Goal: Find specific page/section: Find specific page/section

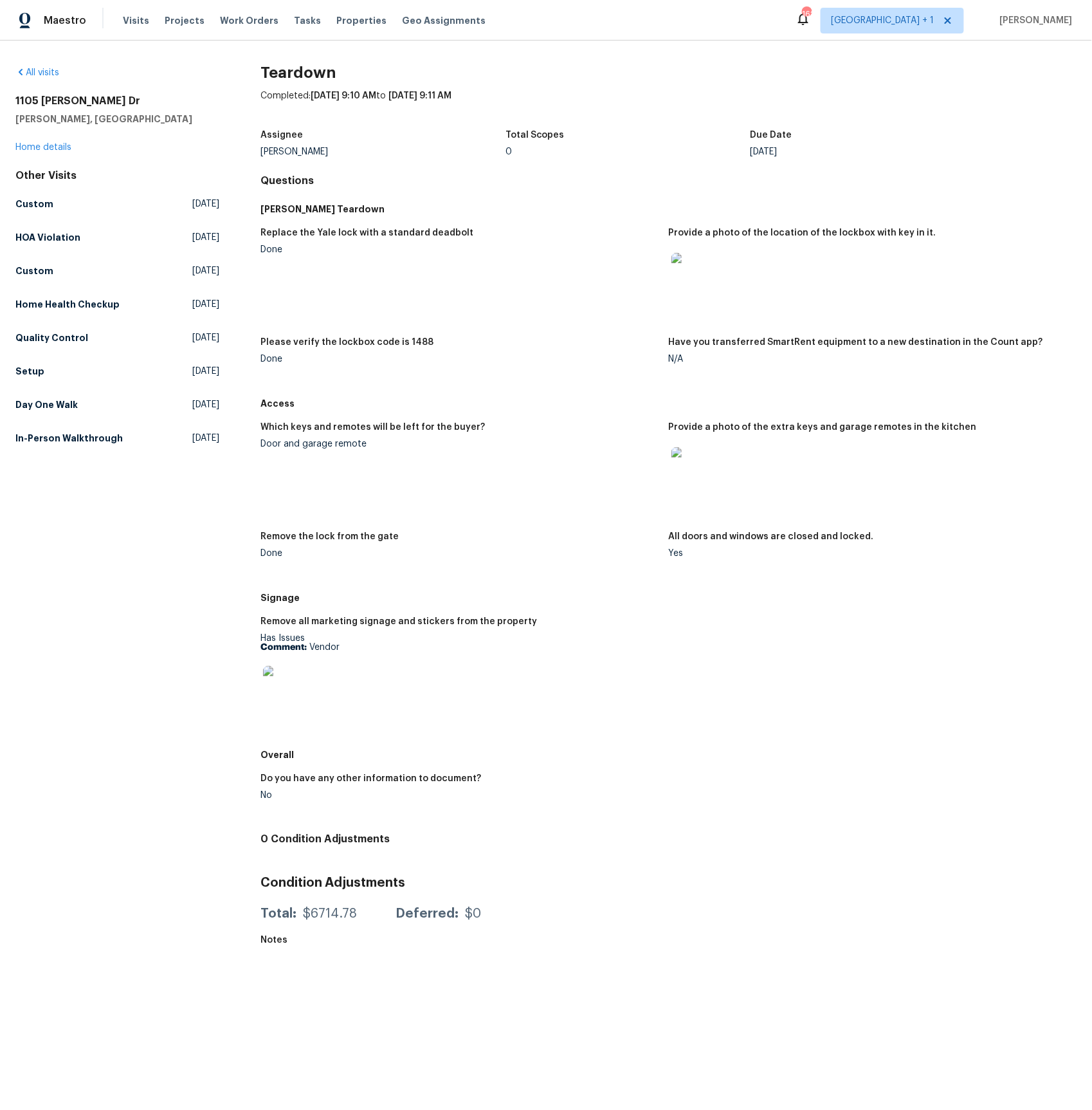
click at [695, 468] on img at bounding box center [692, 468] width 42 height 42
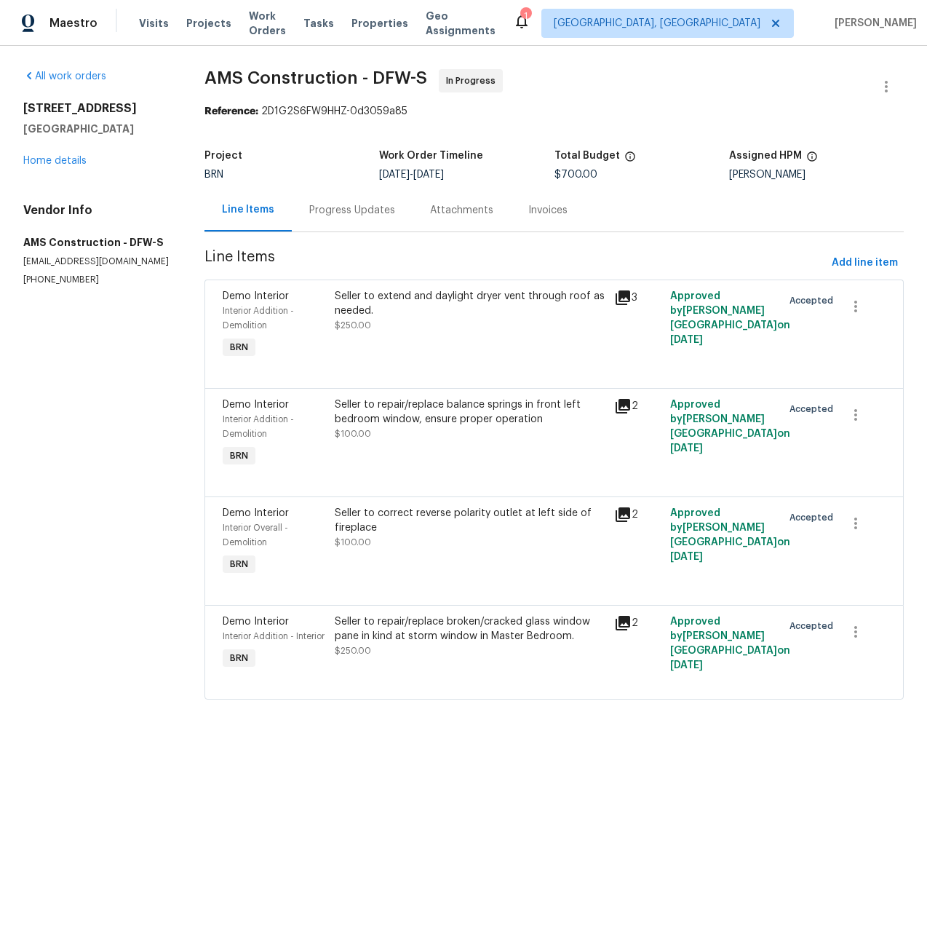
click at [625, 295] on icon at bounding box center [623, 297] width 15 height 15
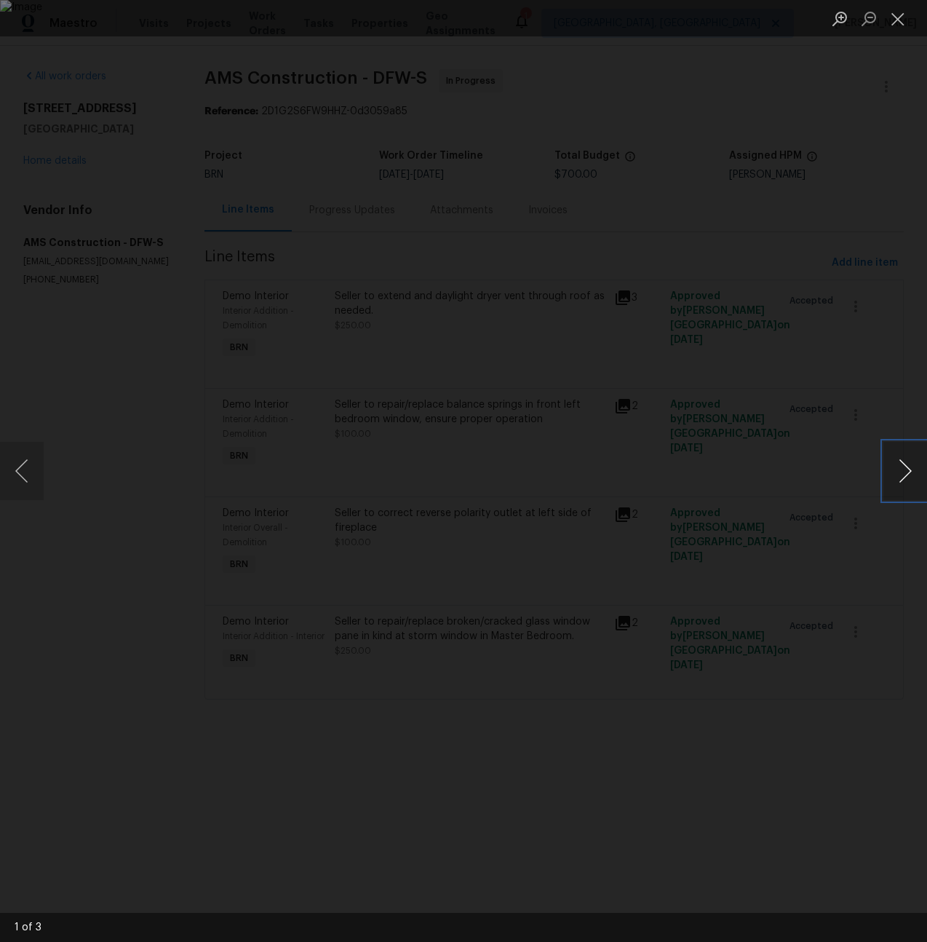
click at [906, 473] on button "Next image" at bounding box center [906, 471] width 44 height 58
click at [9, 159] on div "Lightbox" at bounding box center [463, 471] width 927 height 942
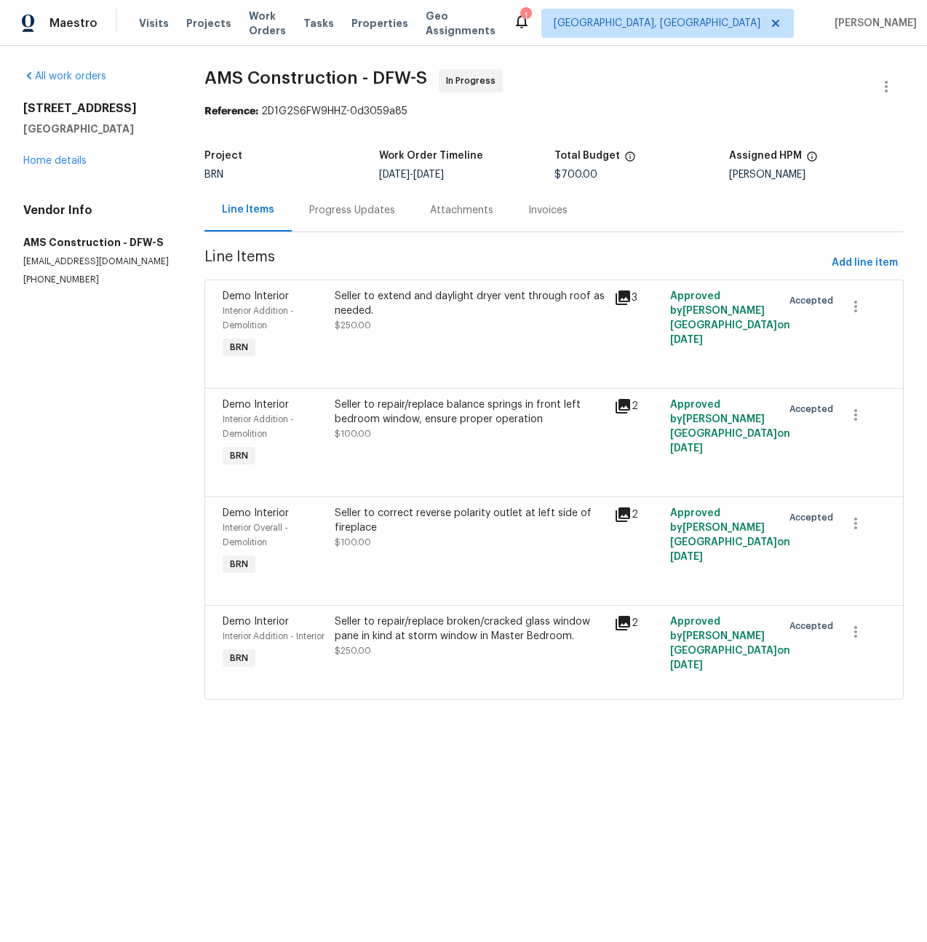
click at [630, 512] on icon at bounding box center [623, 514] width 15 height 15
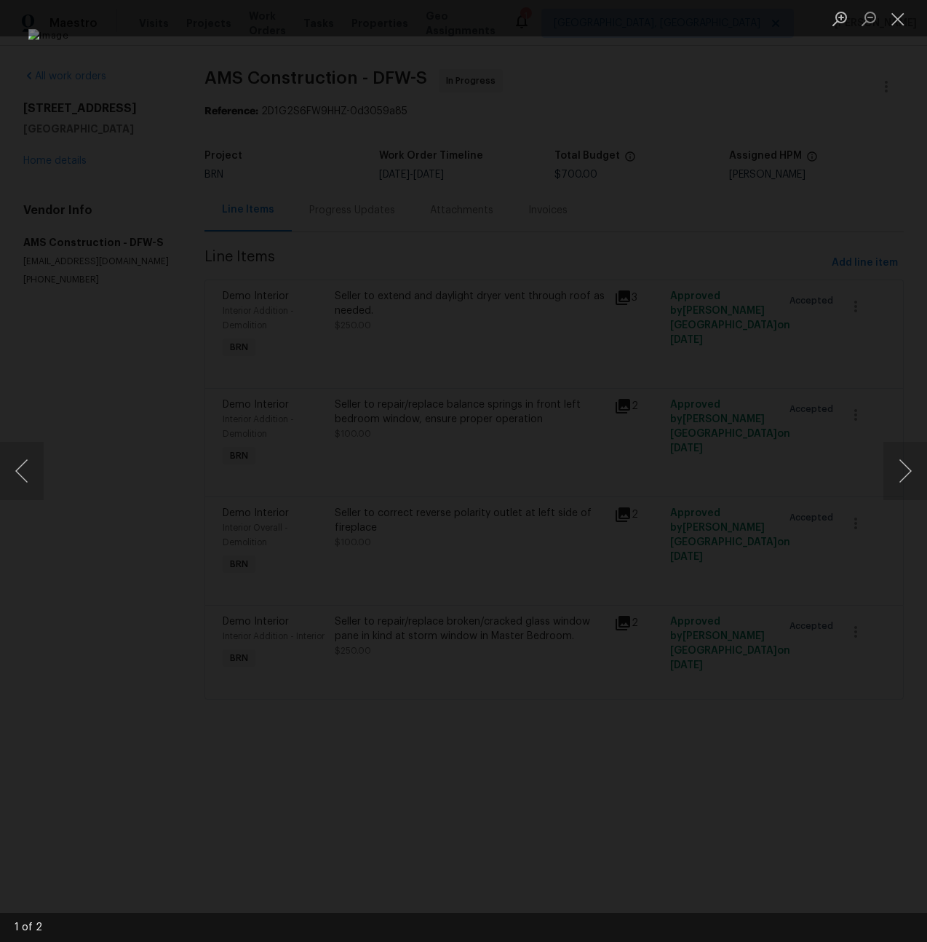
click at [35, 331] on div "Lightbox" at bounding box center [463, 471] width 927 height 942
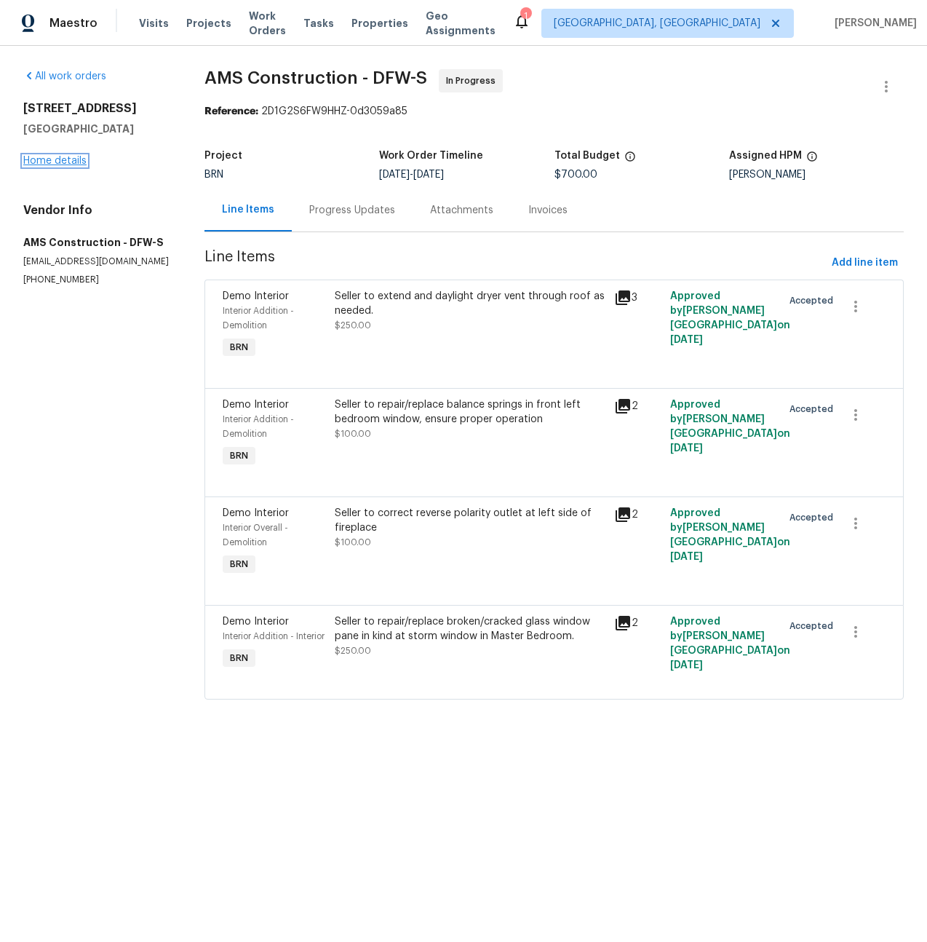
click at [55, 162] on link "Home details" at bounding box center [54, 161] width 63 height 10
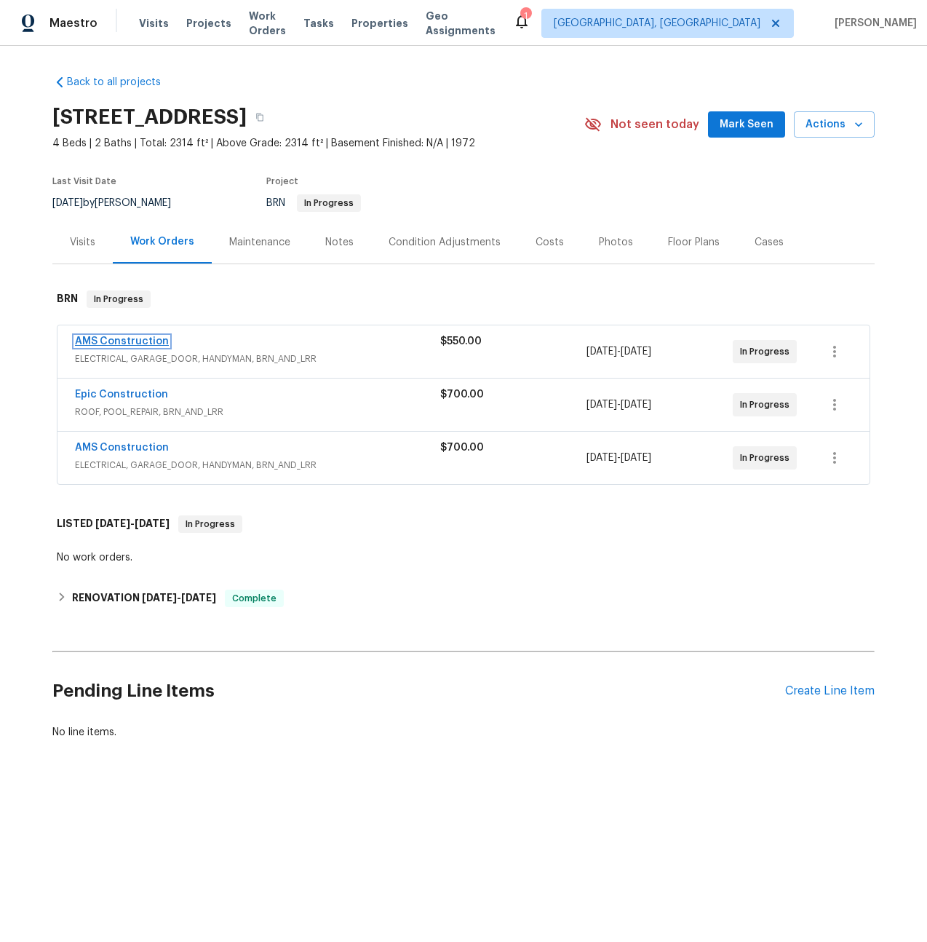
click at [137, 338] on link "AMS Construction" at bounding box center [122, 341] width 94 height 10
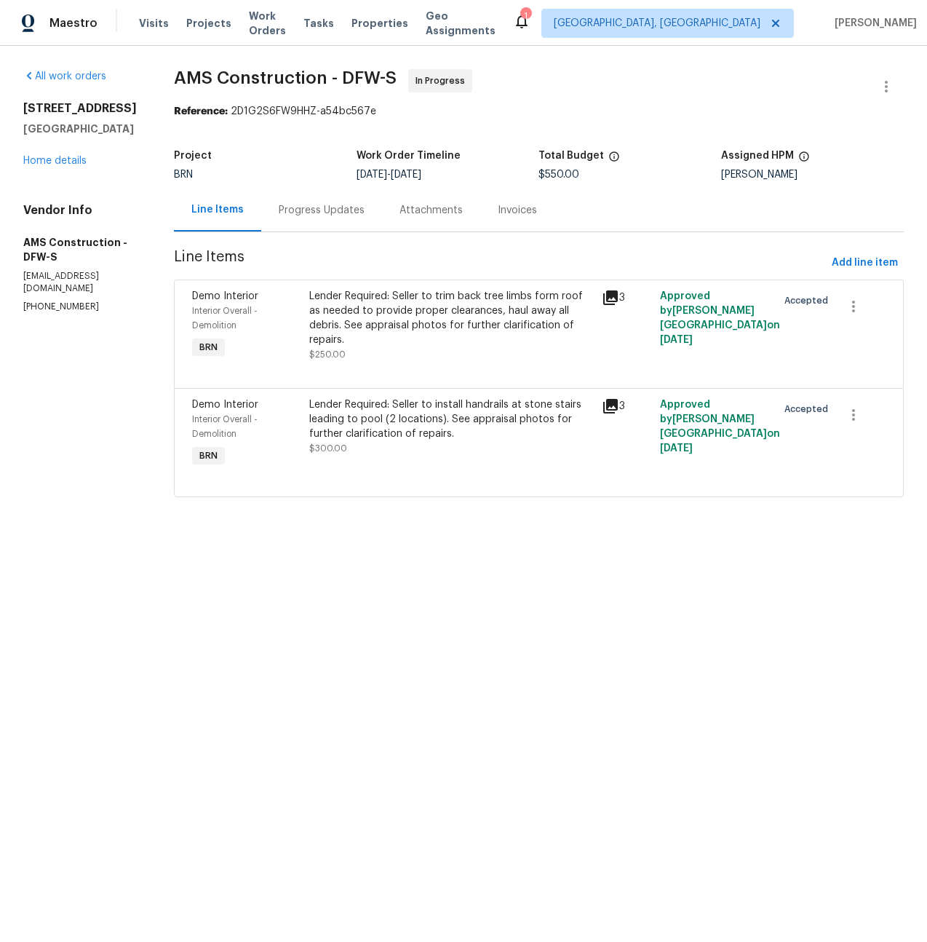
click at [342, 210] on div "Progress Updates" at bounding box center [322, 210] width 86 height 15
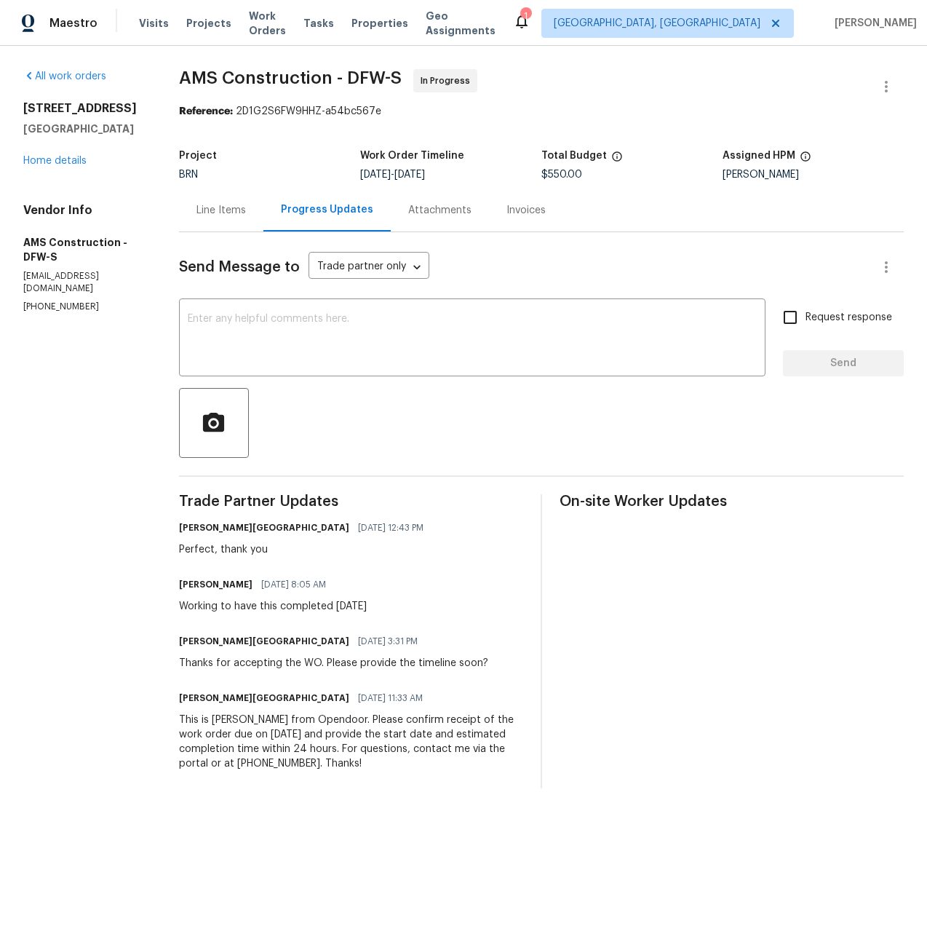
click at [242, 210] on div "Line Items" at bounding box center [222, 210] width 50 height 15
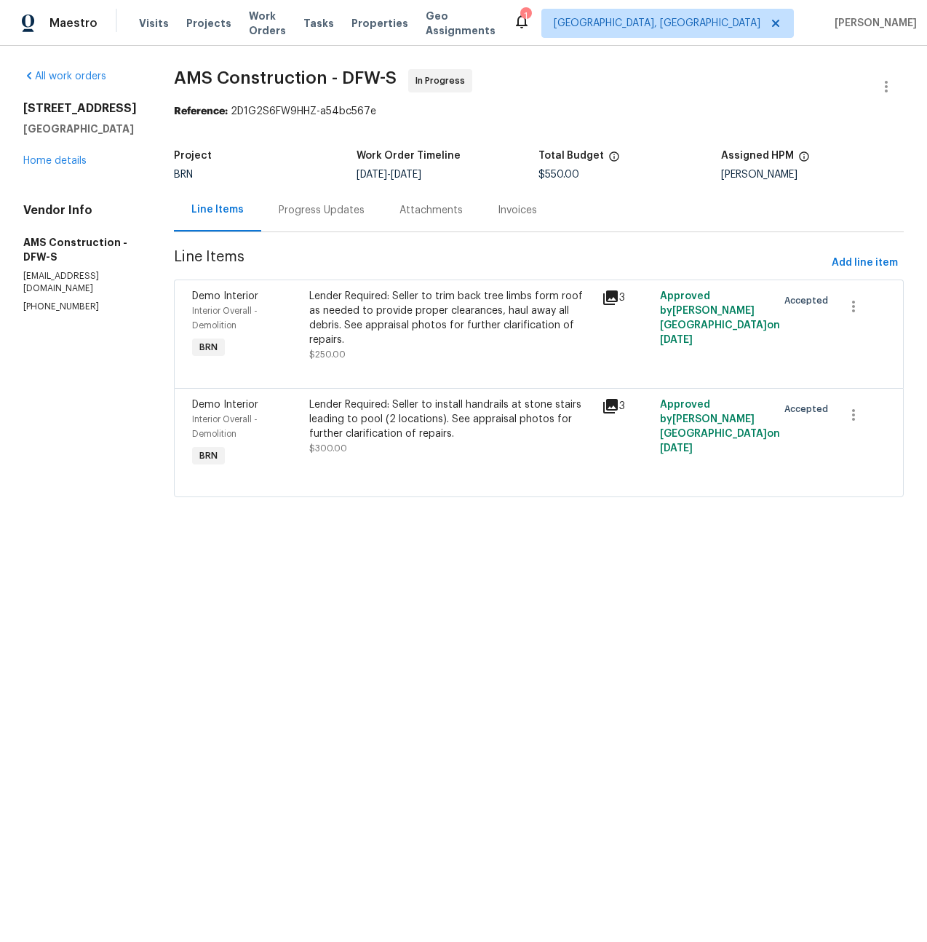
click at [614, 405] on icon at bounding box center [611, 406] width 15 height 15
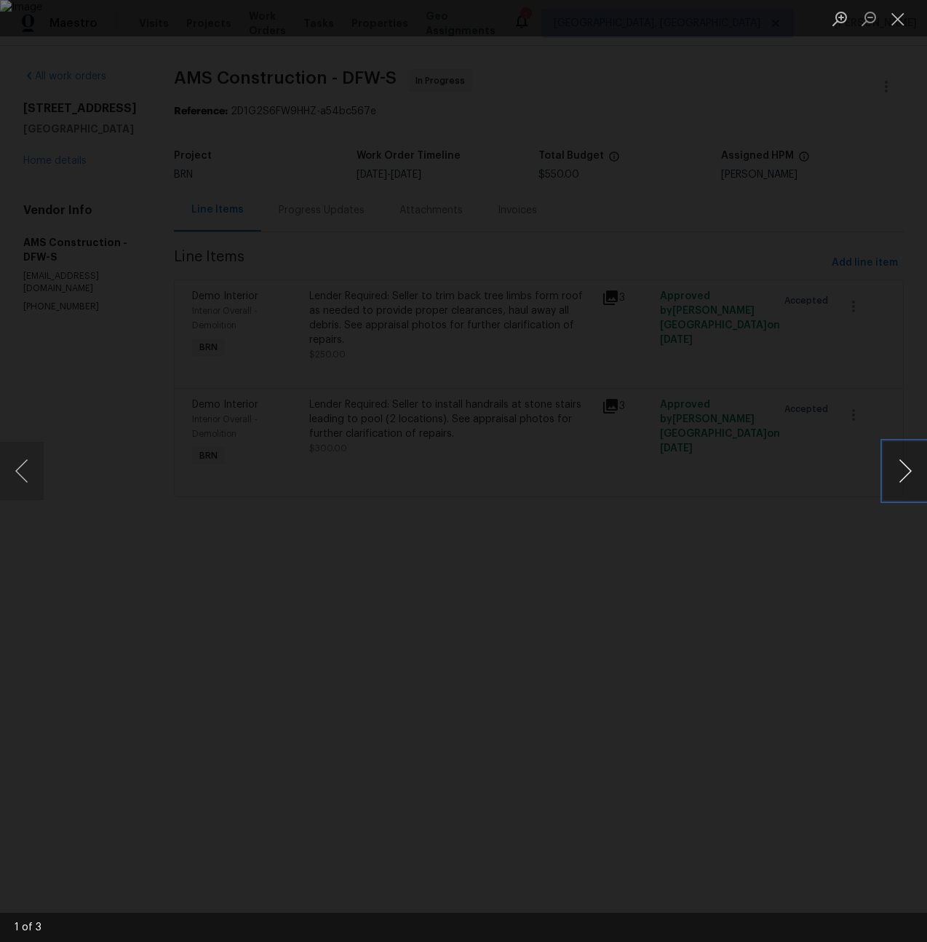
click at [904, 469] on button "Next image" at bounding box center [906, 471] width 44 height 58
click at [901, 465] on button "Next image" at bounding box center [906, 471] width 44 height 58
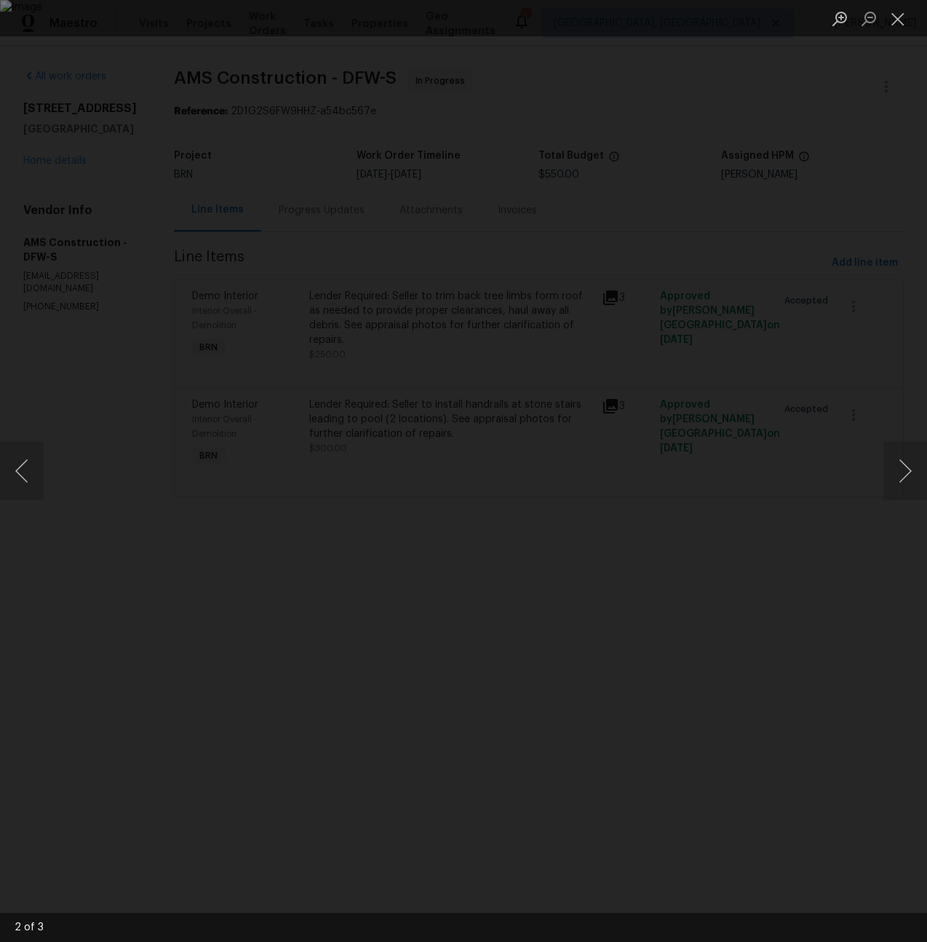
drag, startPoint x: 868, startPoint y: 396, endPoint x: 812, endPoint y: 363, distance: 64.7
click at [868, 396] on div "Lightbox" at bounding box center [463, 471] width 927 height 942
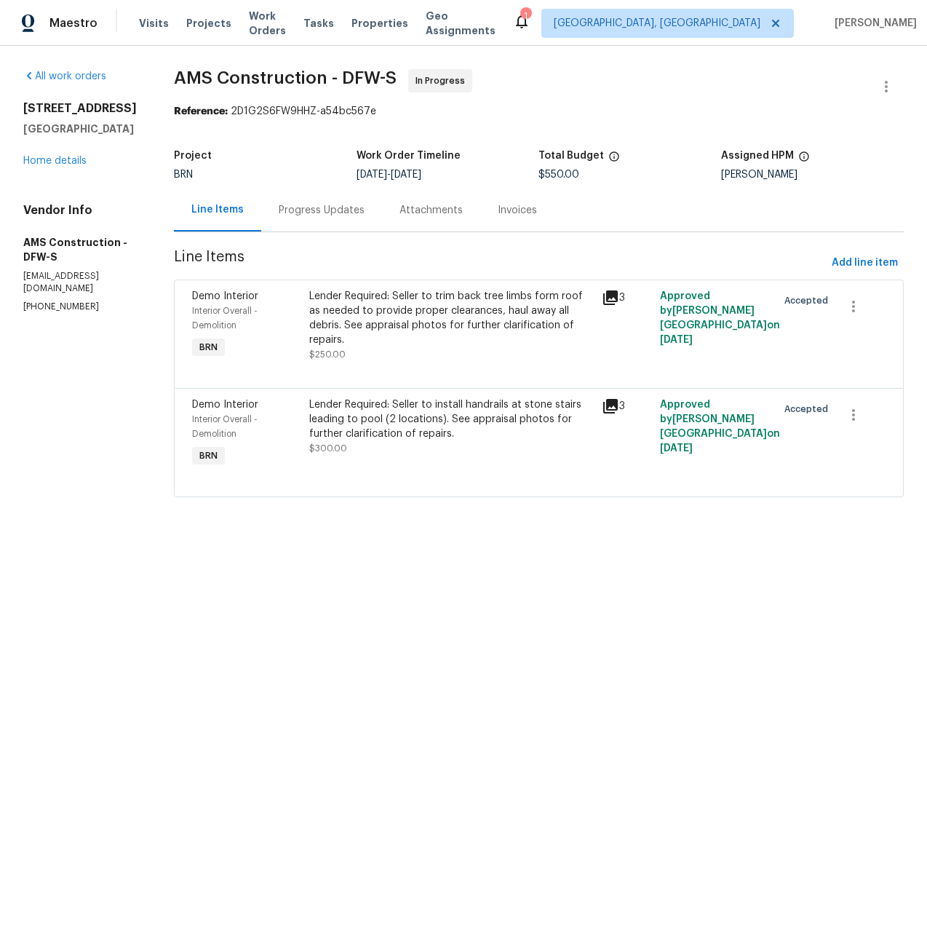
click at [614, 295] on icon at bounding box center [611, 297] width 15 height 15
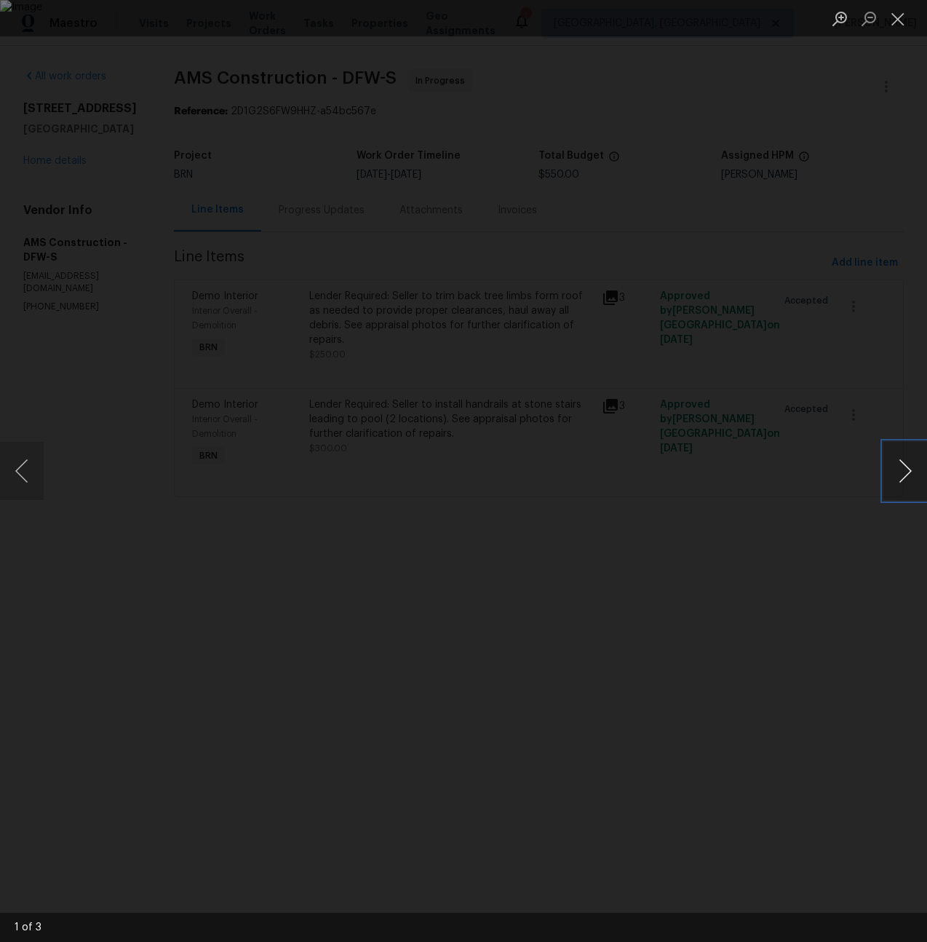
click at [898, 462] on button "Next image" at bounding box center [906, 471] width 44 height 58
click at [33, 472] on button "Previous image" at bounding box center [22, 471] width 44 height 58
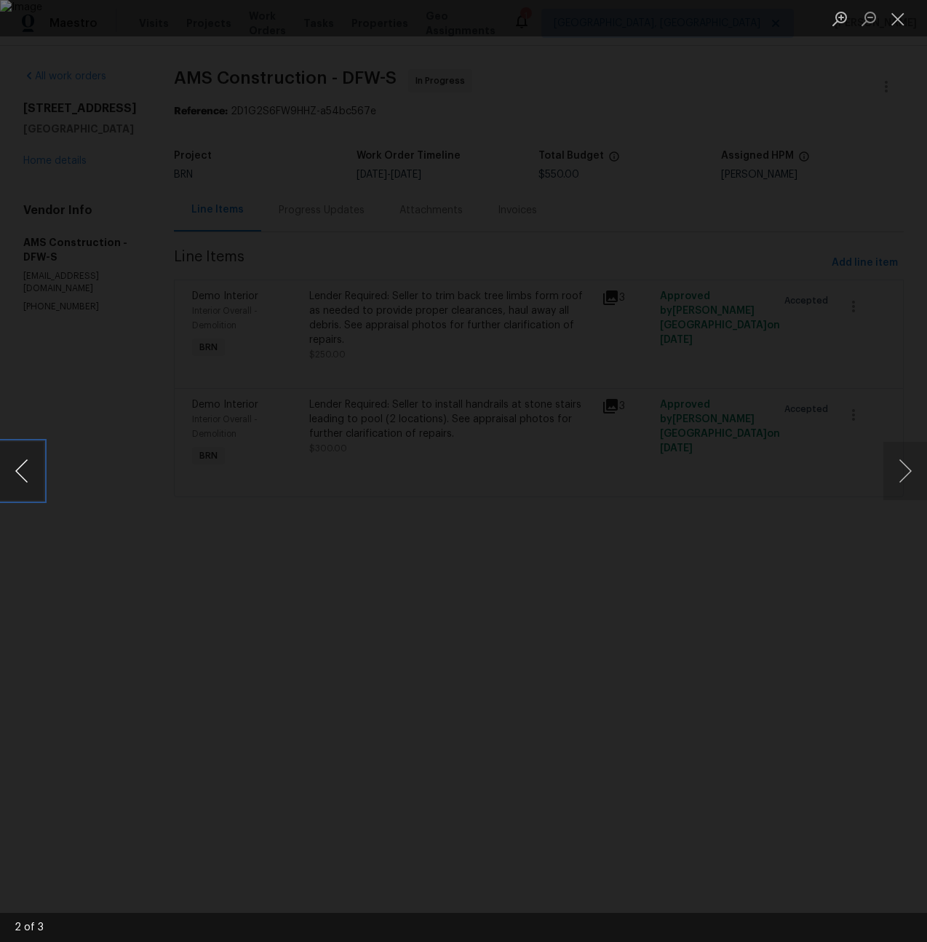
click at [35, 464] on button "Previous image" at bounding box center [22, 471] width 44 height 58
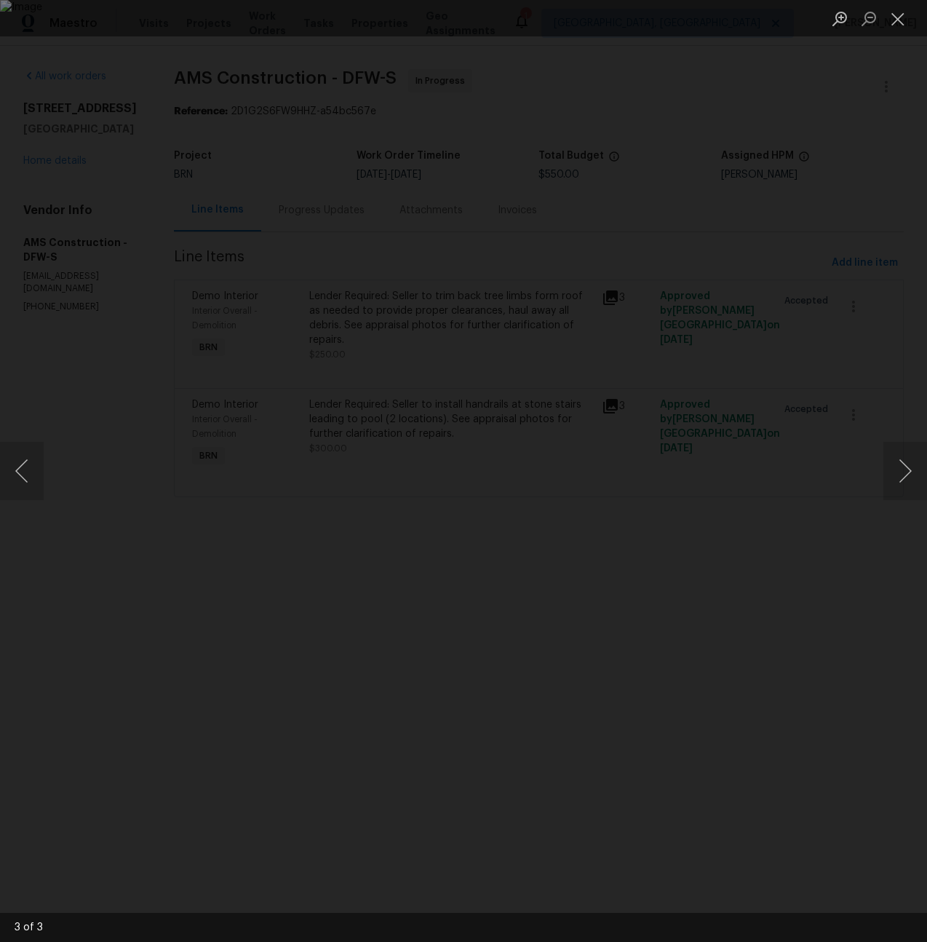
click at [74, 194] on div "Lightbox" at bounding box center [463, 471] width 927 height 942
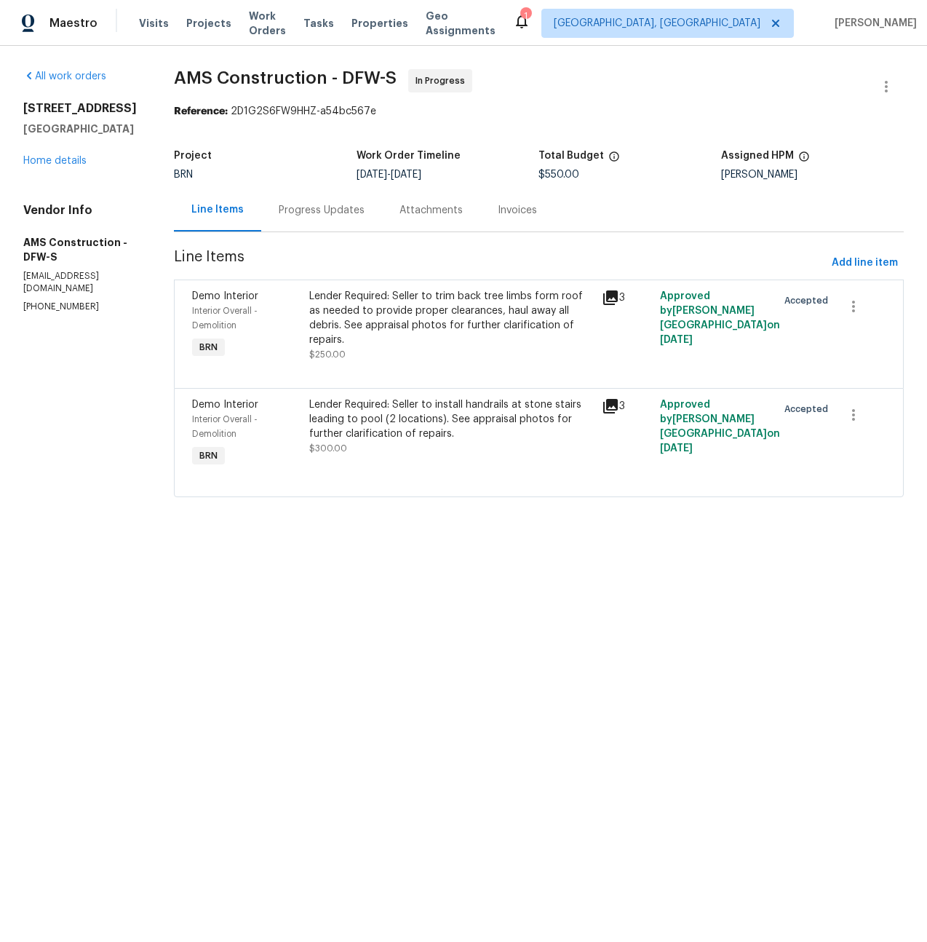
click at [74, 194] on div "Lightbox" at bounding box center [463, 471] width 927 height 942
click at [63, 162] on link "Home details" at bounding box center [54, 161] width 63 height 10
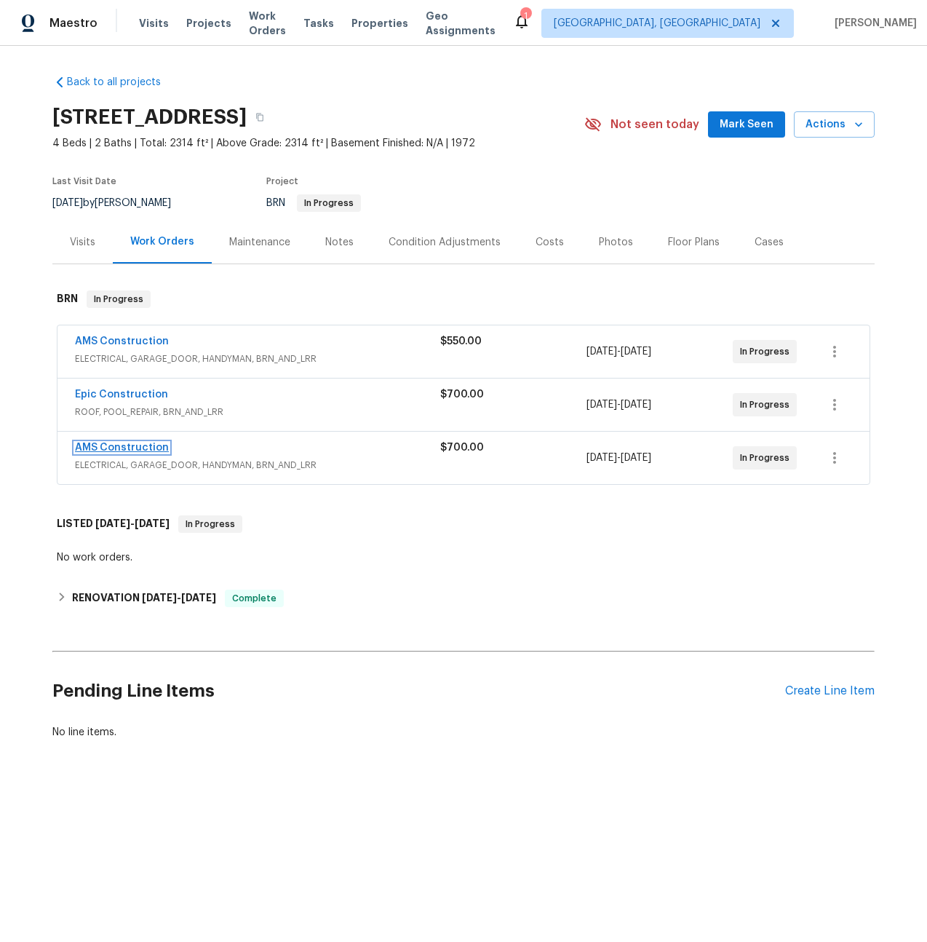
click at [118, 448] on link "AMS Construction" at bounding box center [122, 448] width 94 height 10
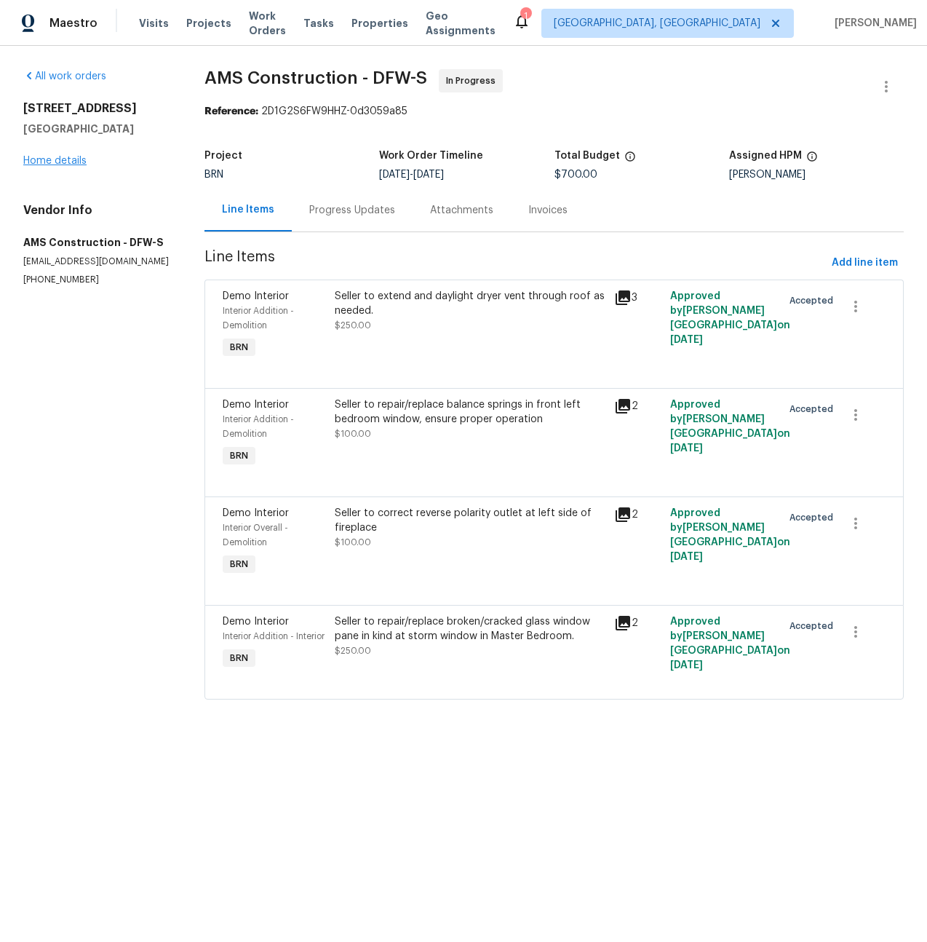
click at [60, 153] on div "[STREET_ADDRESS] Home details" at bounding box center [96, 134] width 146 height 67
click at [58, 157] on link "Home details" at bounding box center [54, 161] width 63 height 10
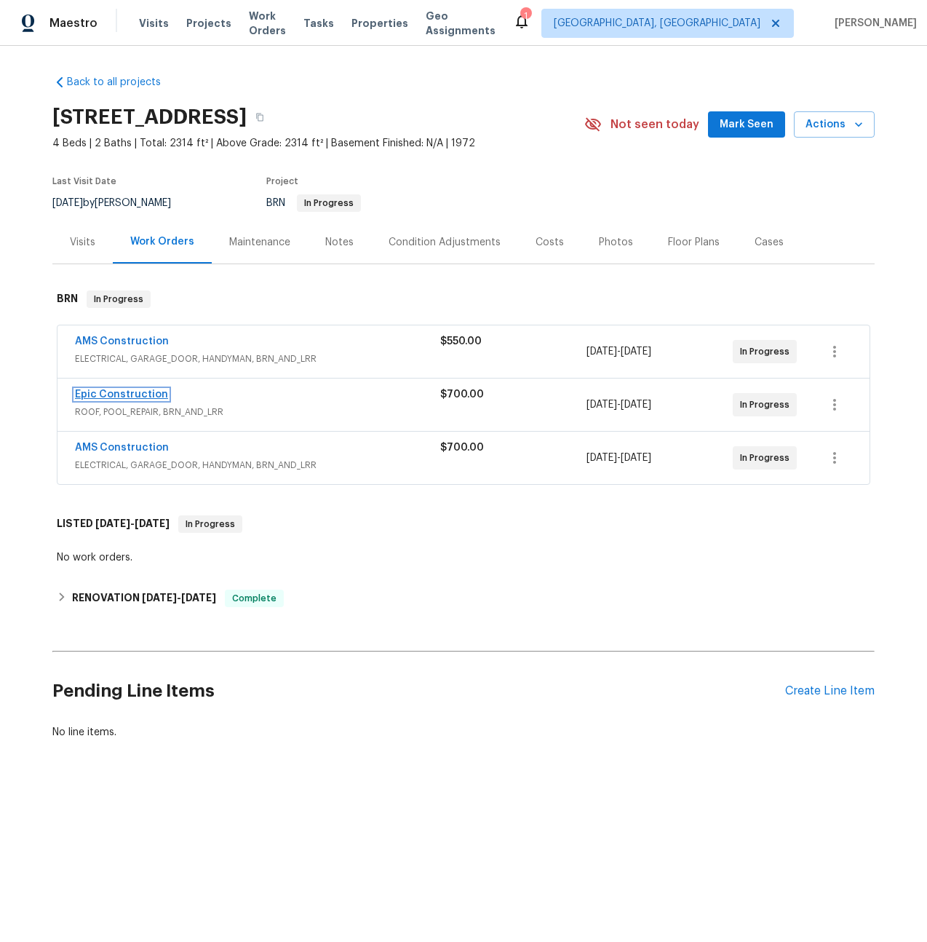
click at [130, 395] on link "Epic Construction" at bounding box center [121, 394] width 93 height 10
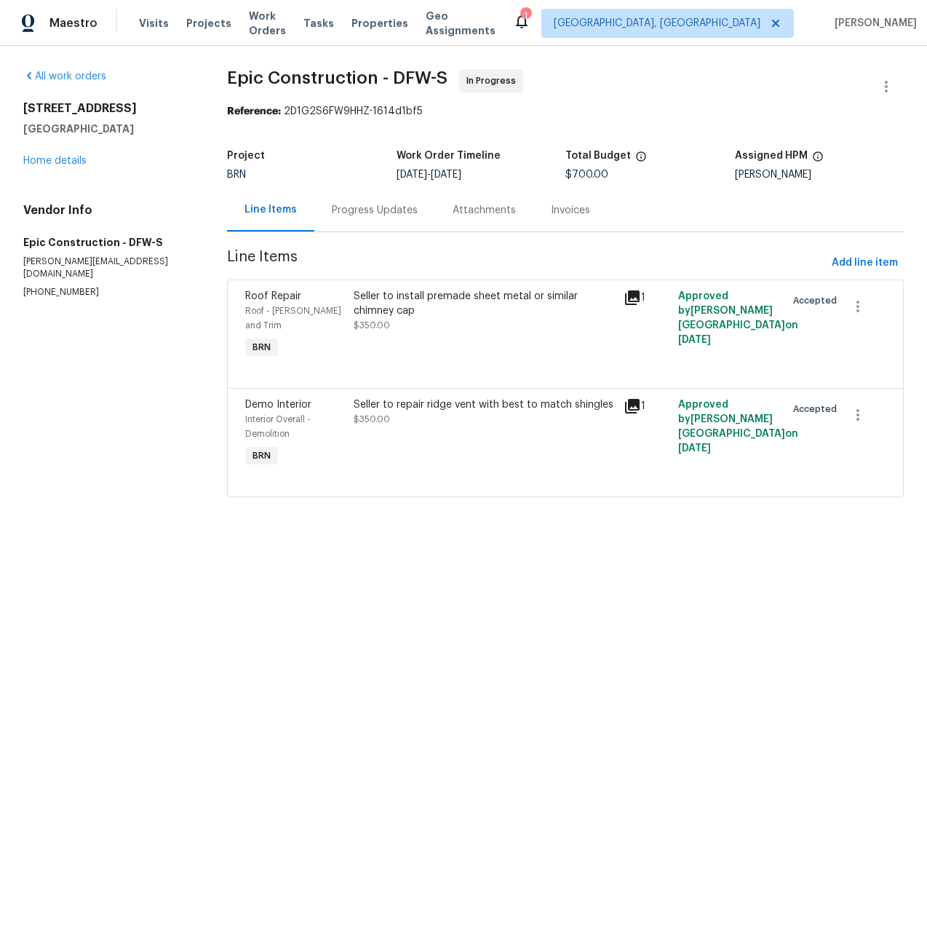
drag, startPoint x: 376, startPoint y: 210, endPoint x: 376, endPoint y: 226, distance: 15.3
click at [376, 210] on div "Progress Updates" at bounding box center [375, 210] width 86 height 15
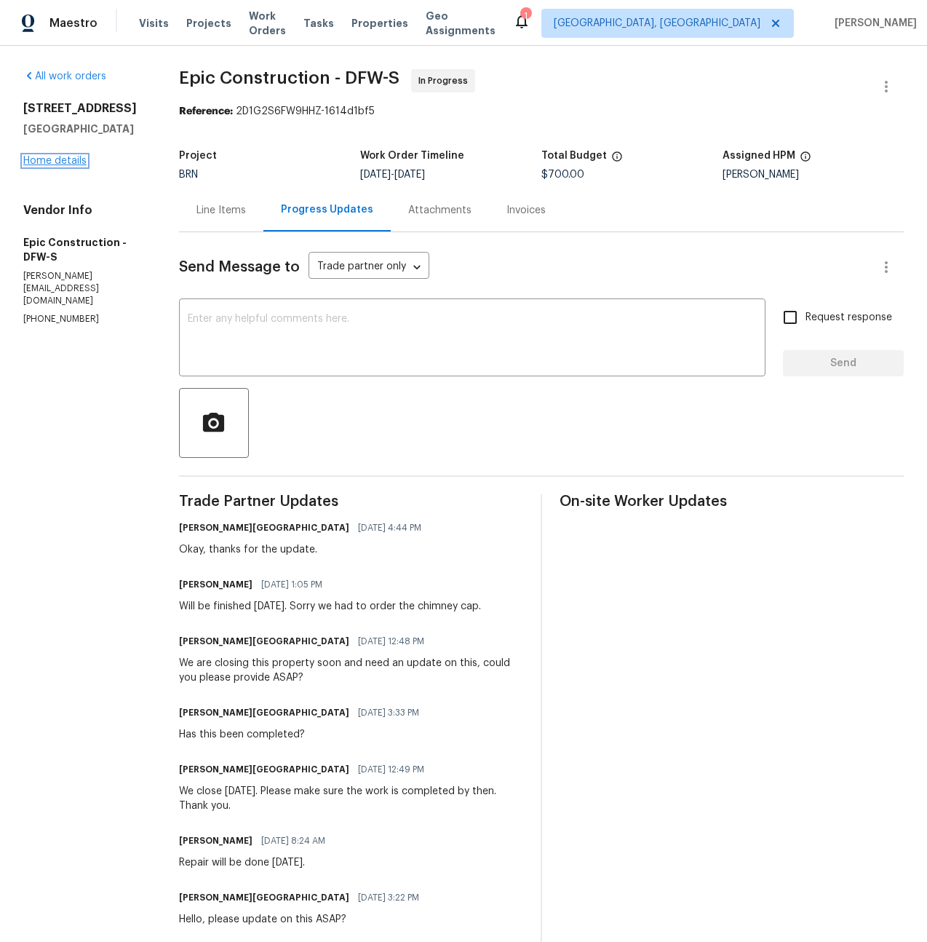
click at [73, 159] on link "Home details" at bounding box center [54, 161] width 63 height 10
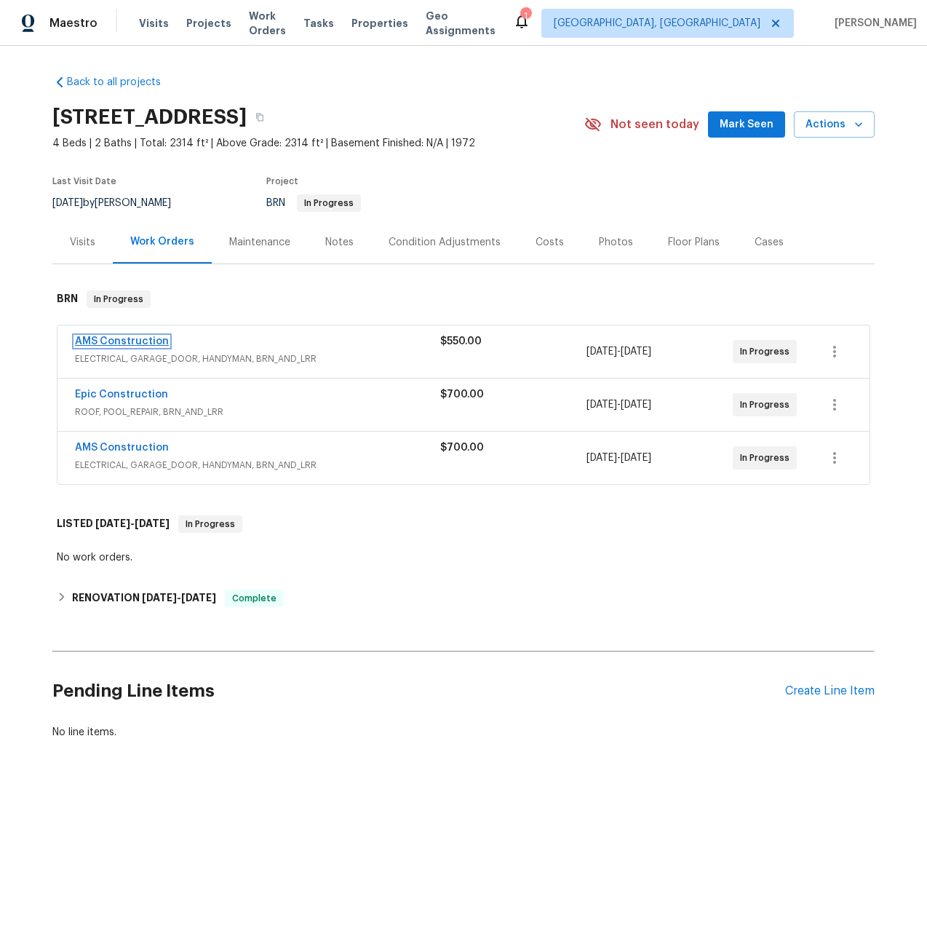
click at [102, 341] on link "AMS Construction" at bounding box center [122, 341] width 94 height 10
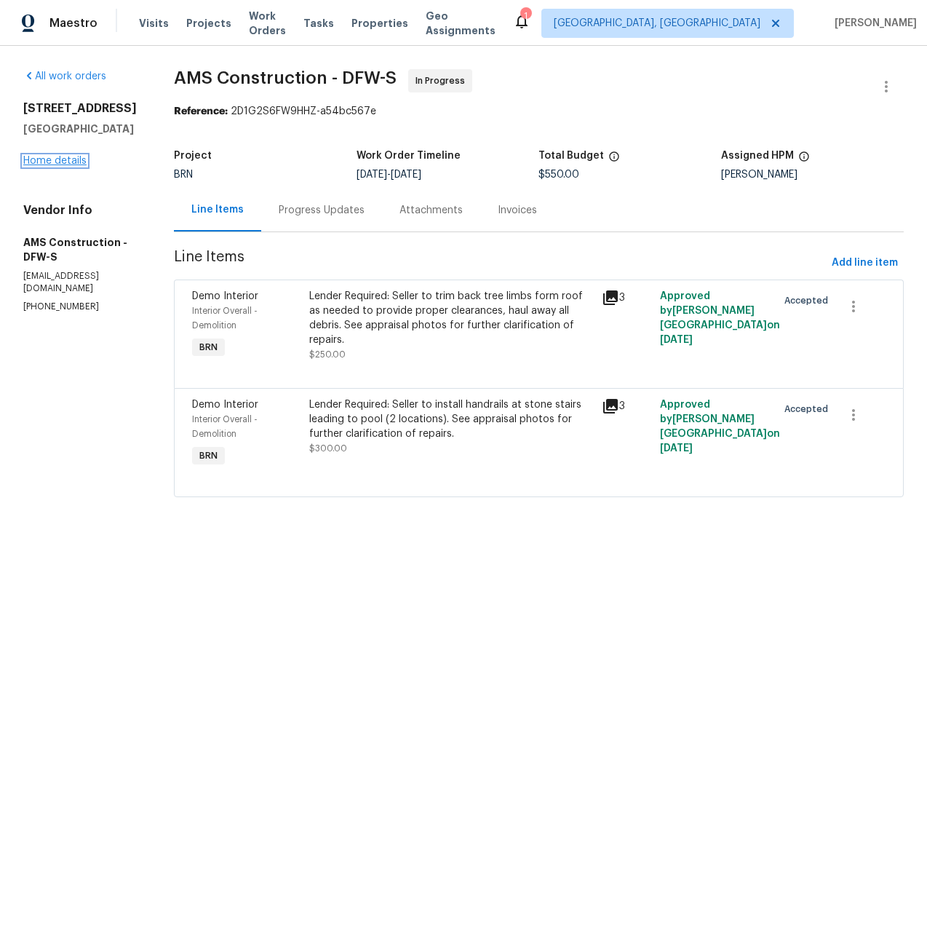
click at [42, 163] on link "Home details" at bounding box center [54, 161] width 63 height 10
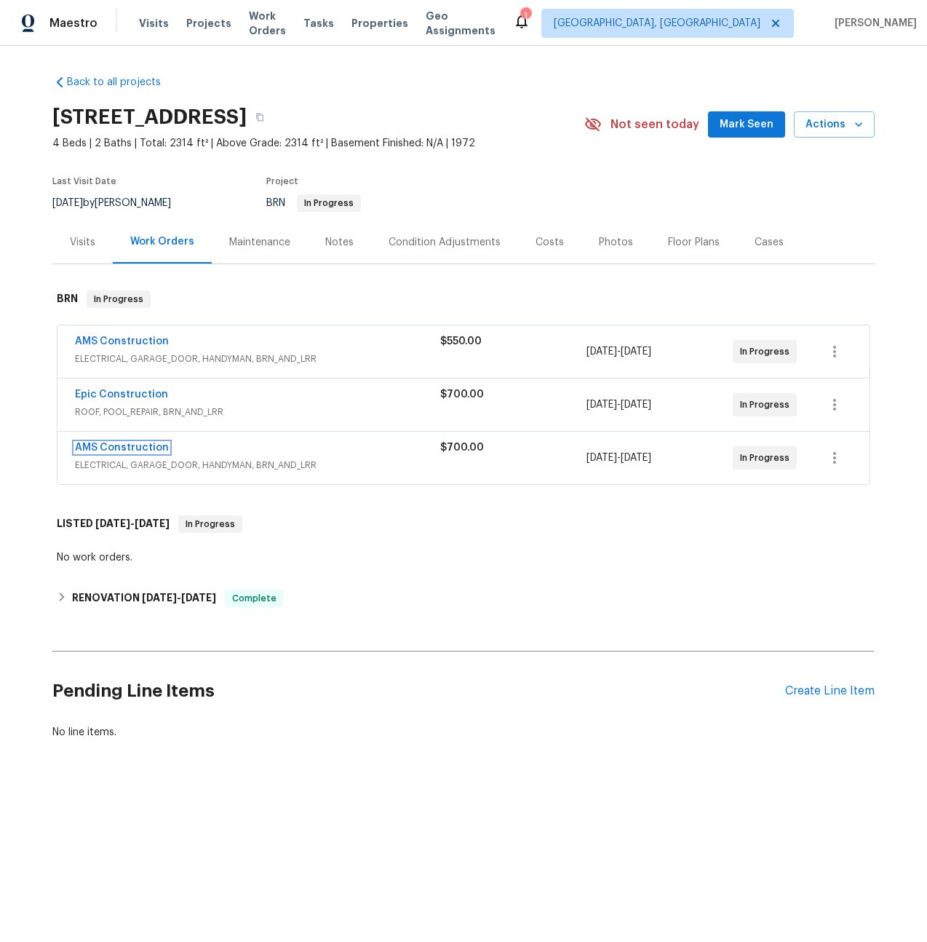
click at [145, 449] on link "AMS Construction" at bounding box center [122, 448] width 94 height 10
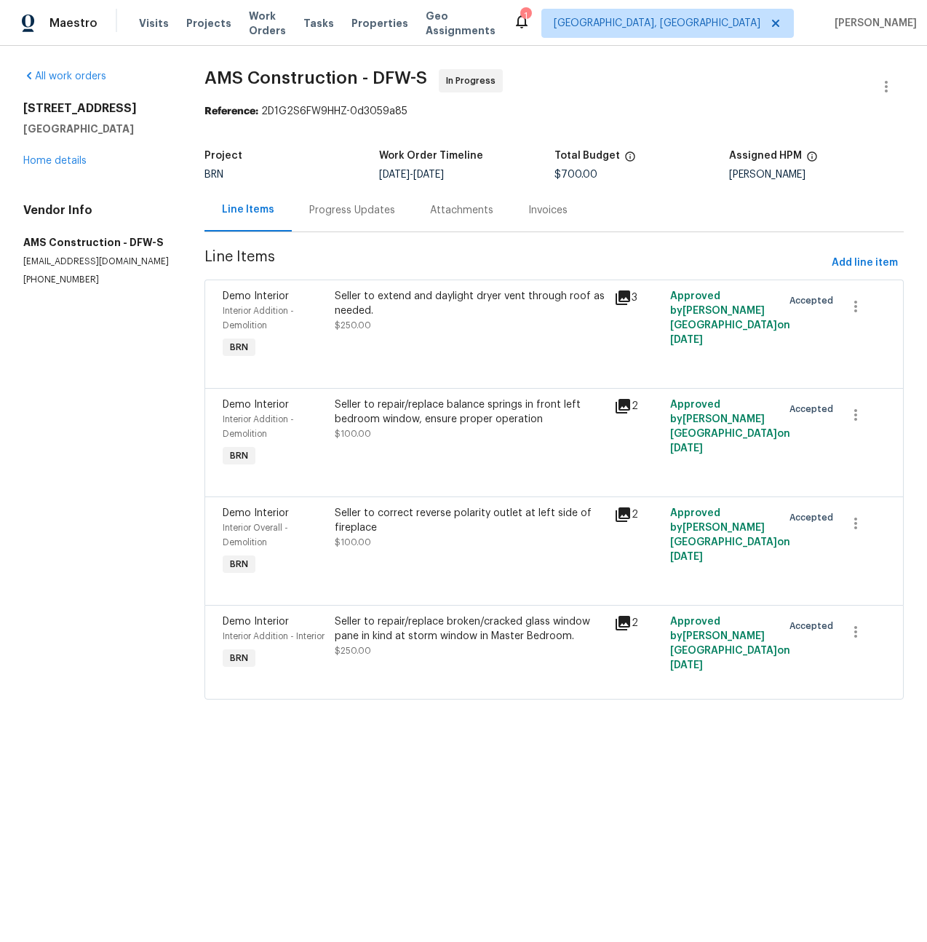
click at [369, 215] on div "Progress Updates" at bounding box center [352, 210] width 86 height 15
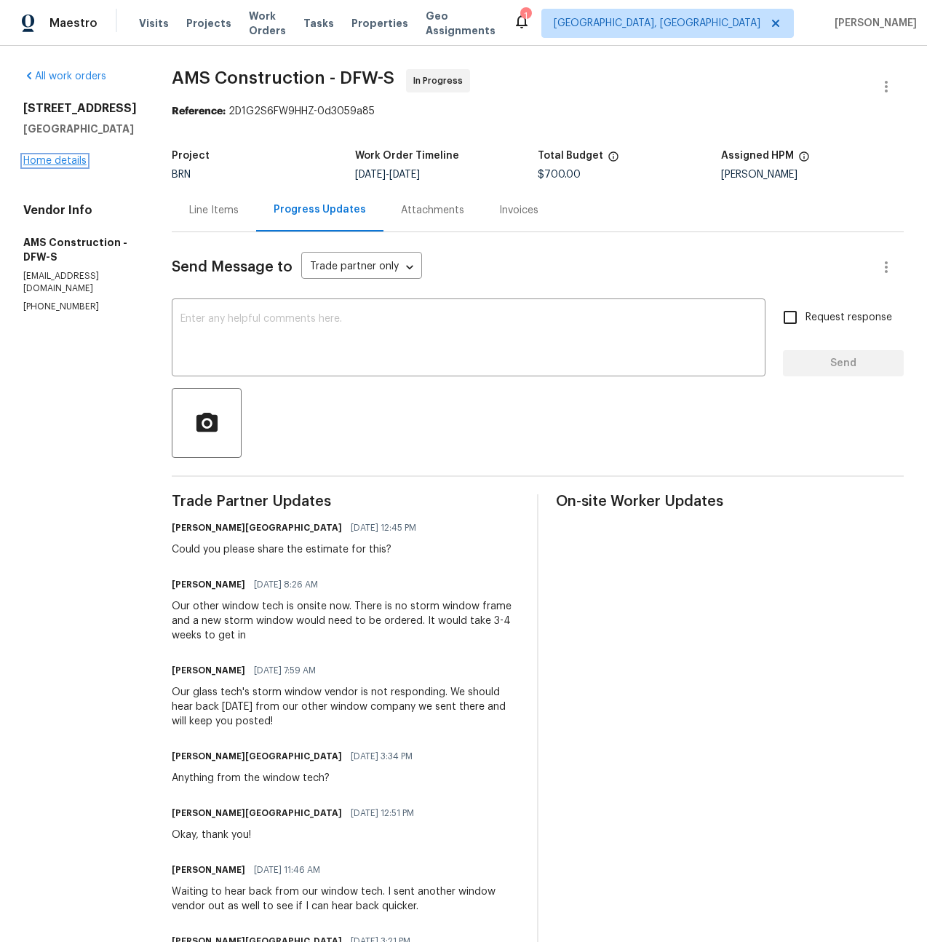
click at [44, 166] on link "Home details" at bounding box center [54, 161] width 63 height 10
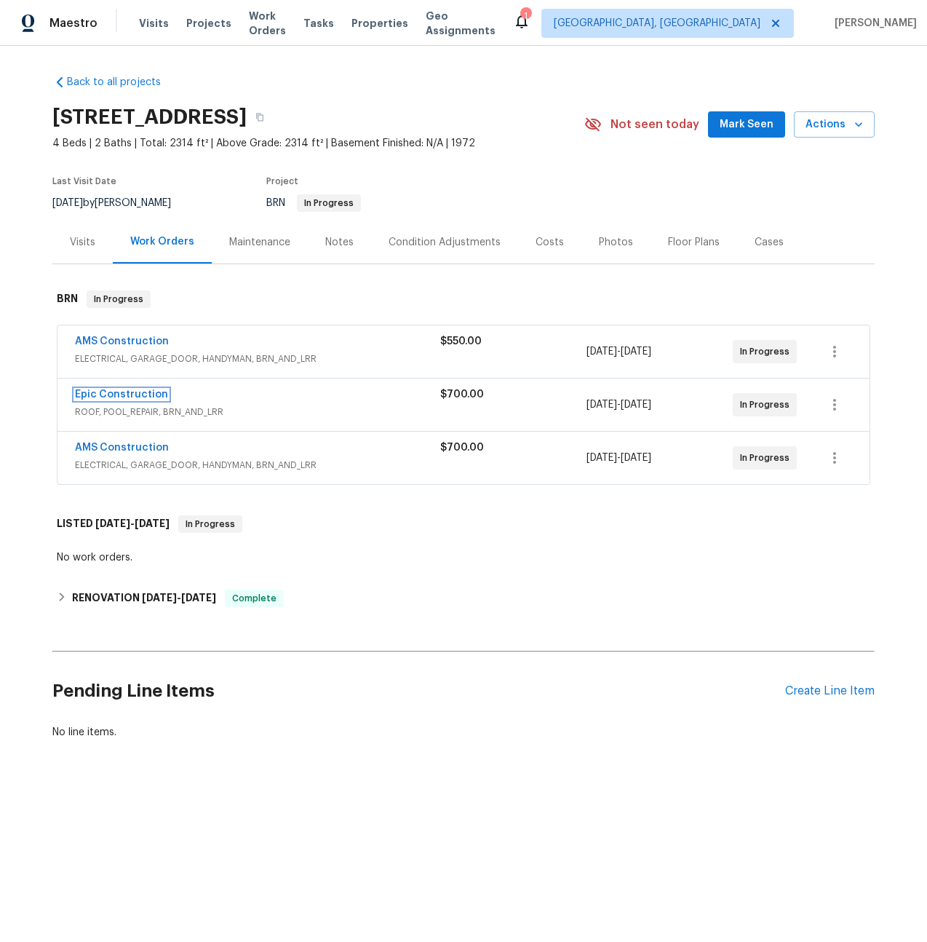
click at [133, 393] on link "Epic Construction" at bounding box center [121, 394] width 93 height 10
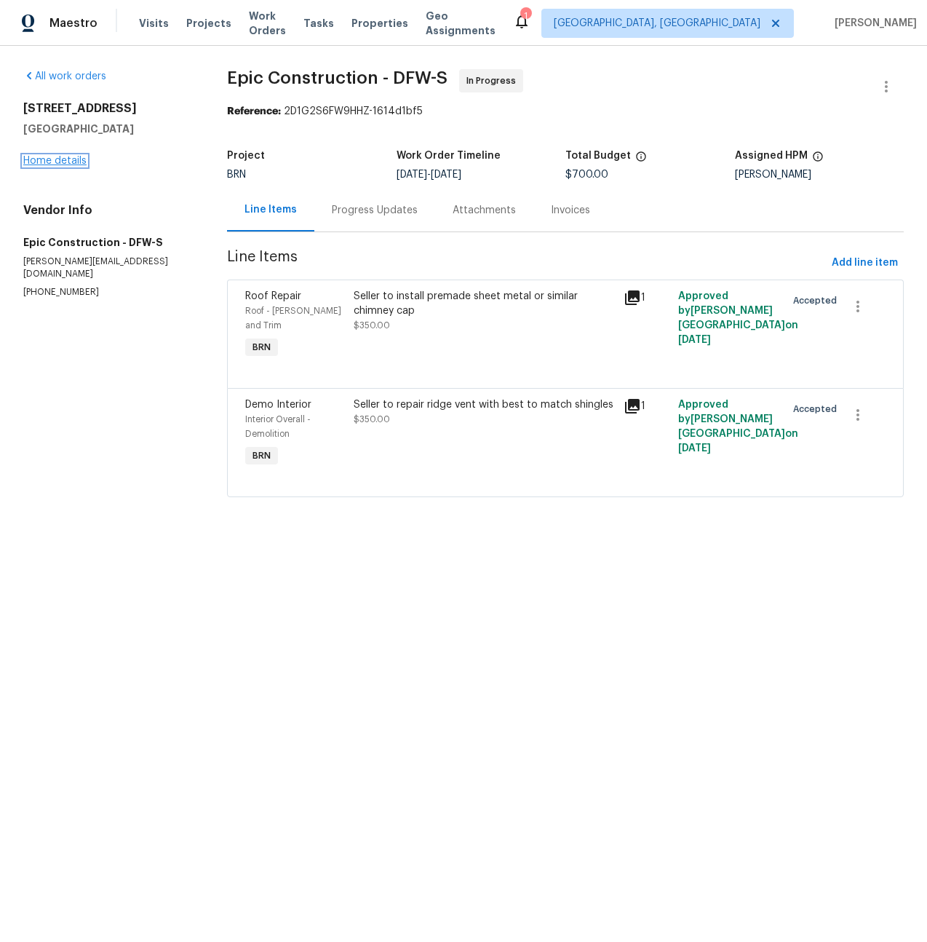
click at [77, 157] on link "Home details" at bounding box center [54, 161] width 63 height 10
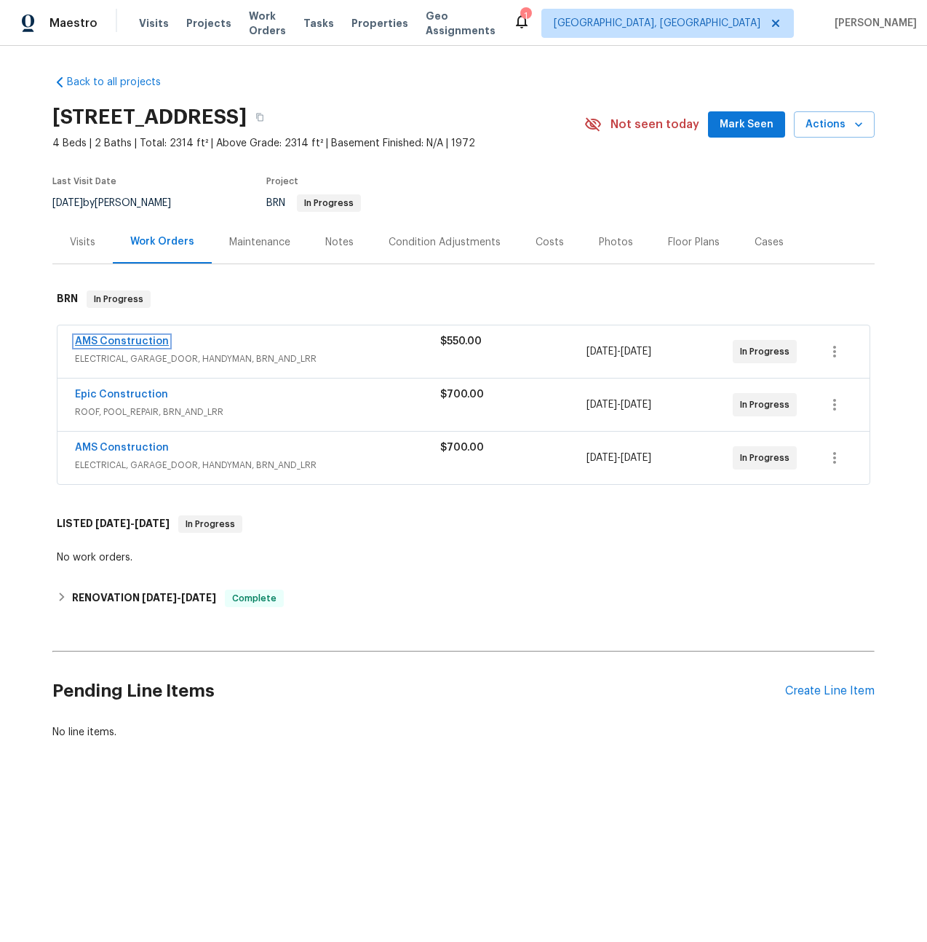
click at [127, 336] on link "AMS Construction" at bounding box center [122, 341] width 94 height 10
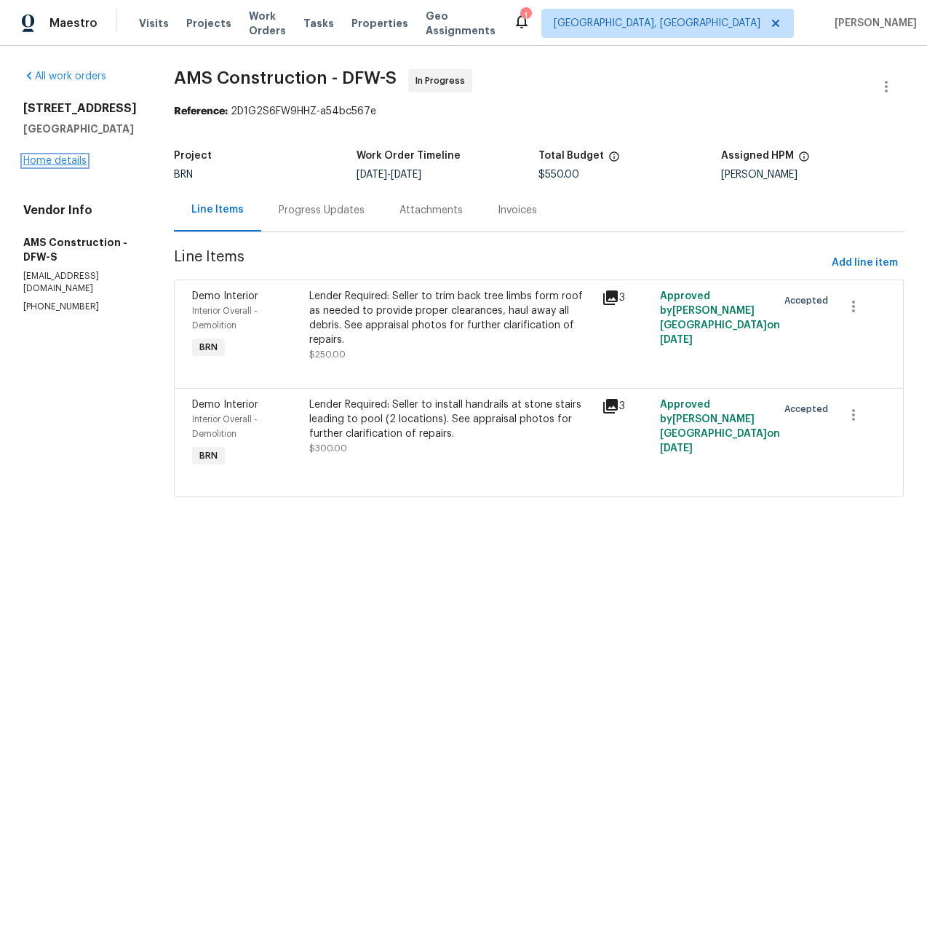
click at [63, 159] on link "Home details" at bounding box center [54, 161] width 63 height 10
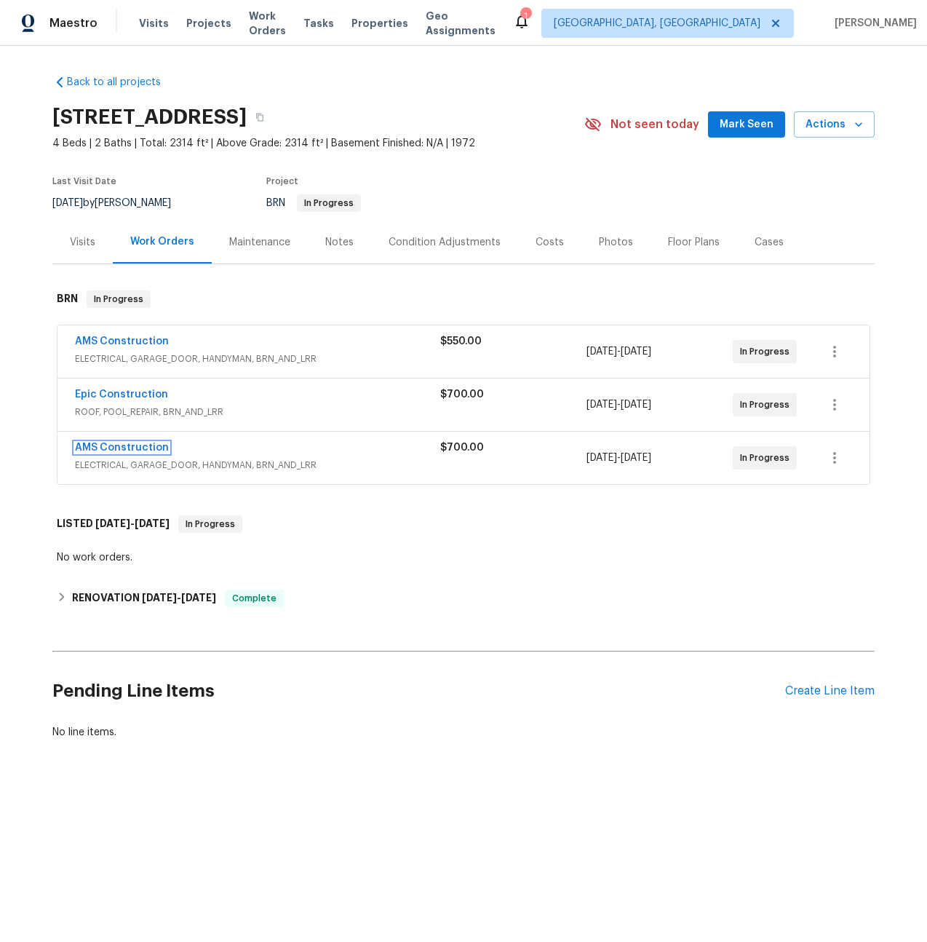
click at [134, 446] on link "AMS Construction" at bounding box center [122, 448] width 94 height 10
